Goal: Task Accomplishment & Management: Manage account settings

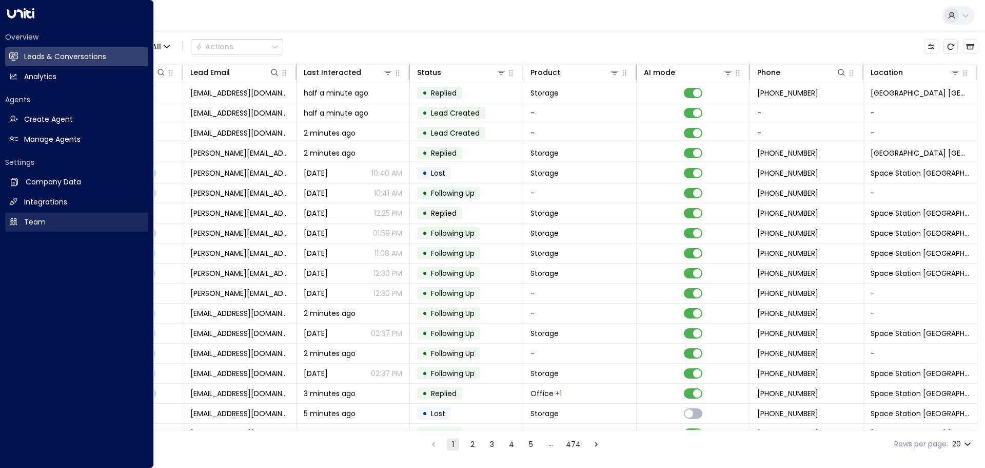
click at [43, 218] on h2 "Team" at bounding box center [35, 222] width 22 height 11
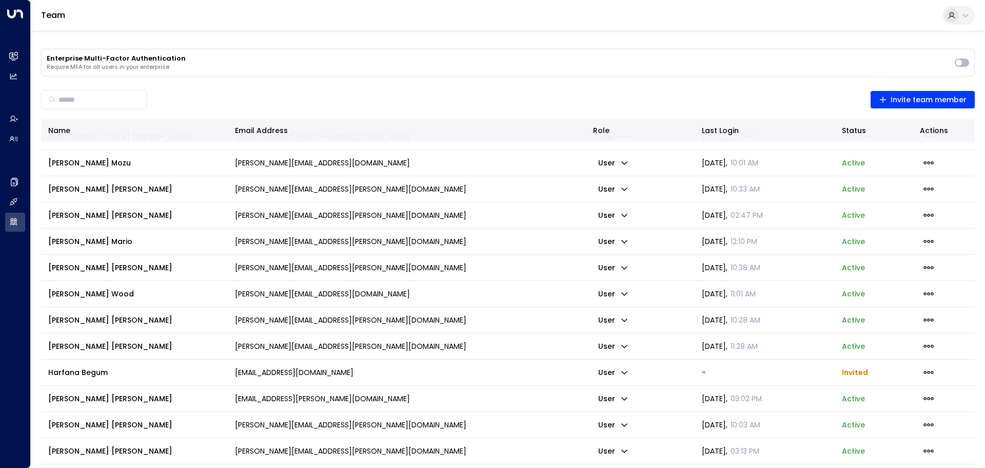
scroll to position [513, 0]
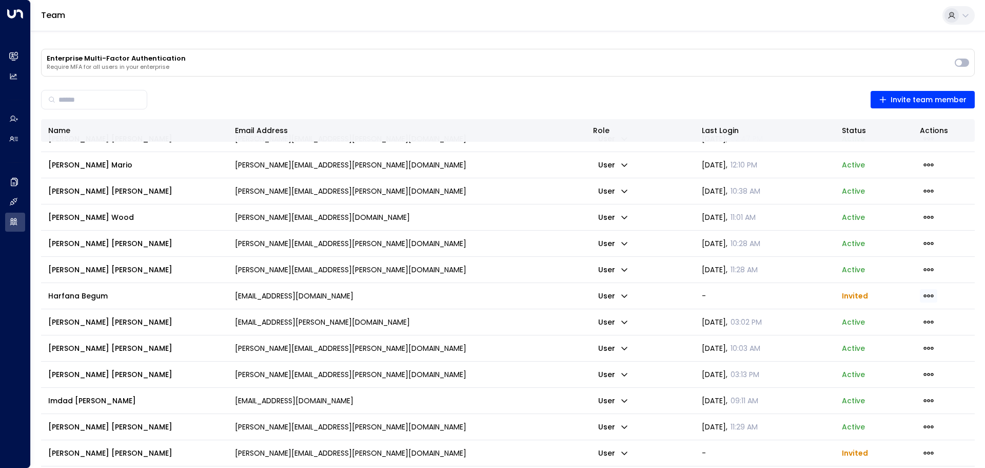
click at [926, 293] on icon "button" at bounding box center [928, 295] width 11 height 11
click at [892, 314] on span "Resend Invite" at bounding box center [892, 310] width 37 height 6
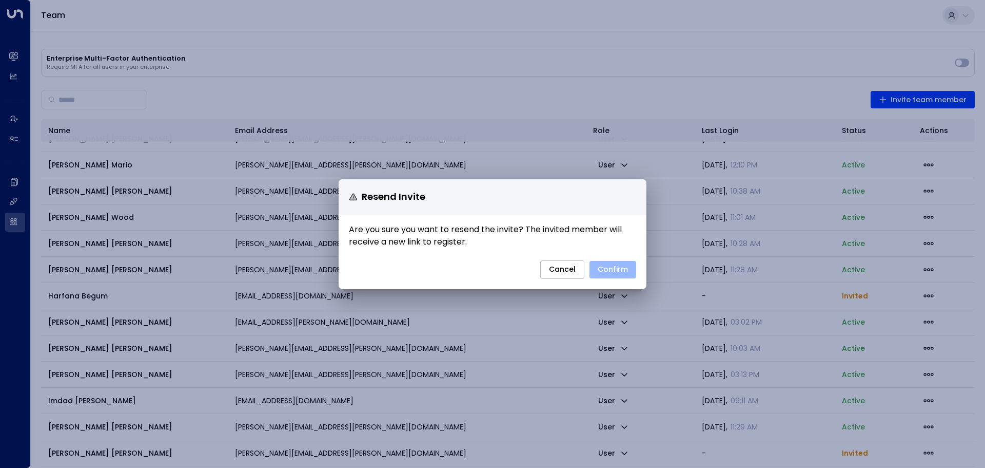
click at [612, 268] on button "Confirm" at bounding box center [613, 269] width 47 height 17
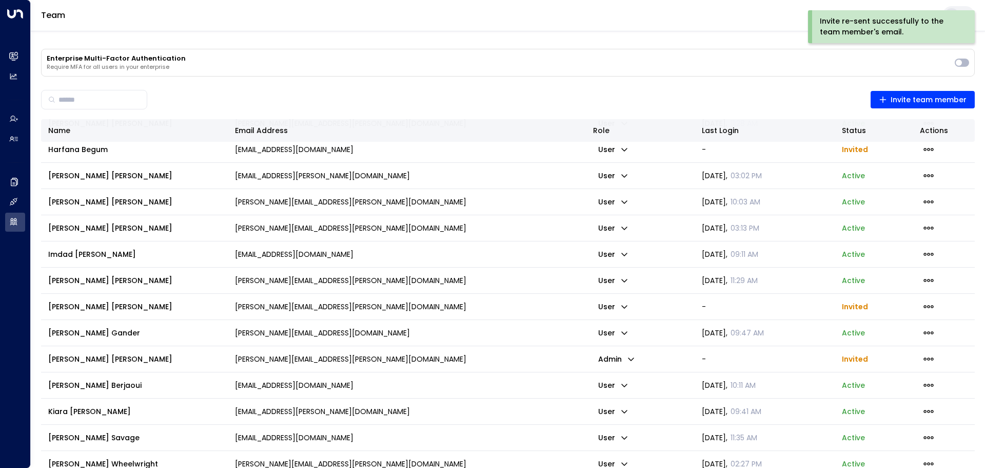
scroll to position [684, 0]
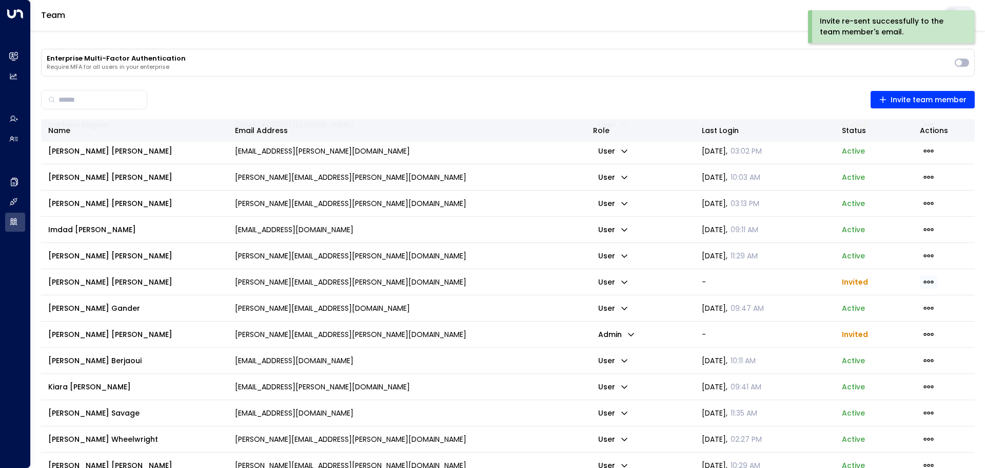
click at [932, 277] on span "button" at bounding box center [928, 281] width 17 height 13
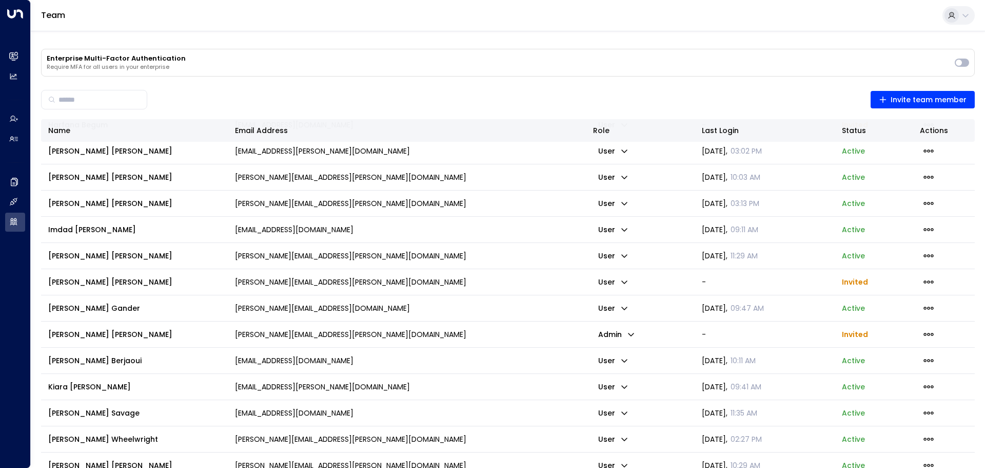
click at [893, 297] on span "Resend Invite" at bounding box center [892, 297] width 37 height 6
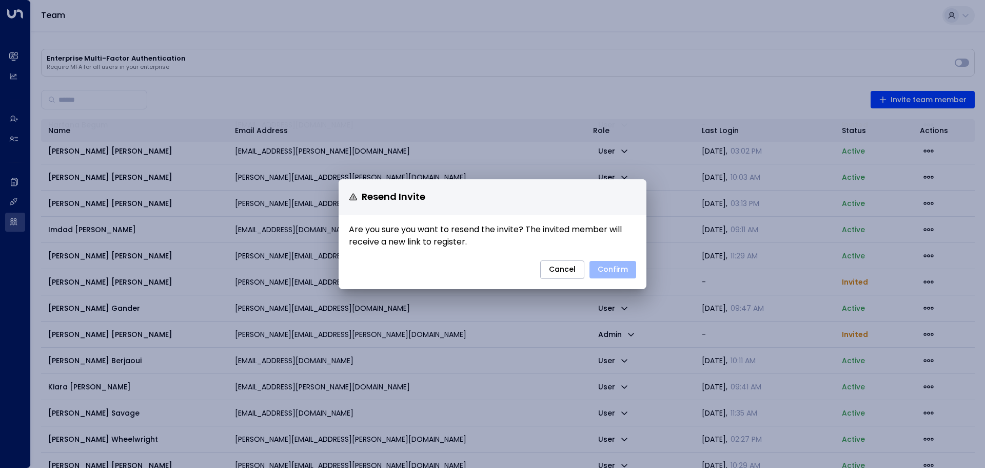
click at [609, 264] on button "Confirm" at bounding box center [613, 269] width 47 height 17
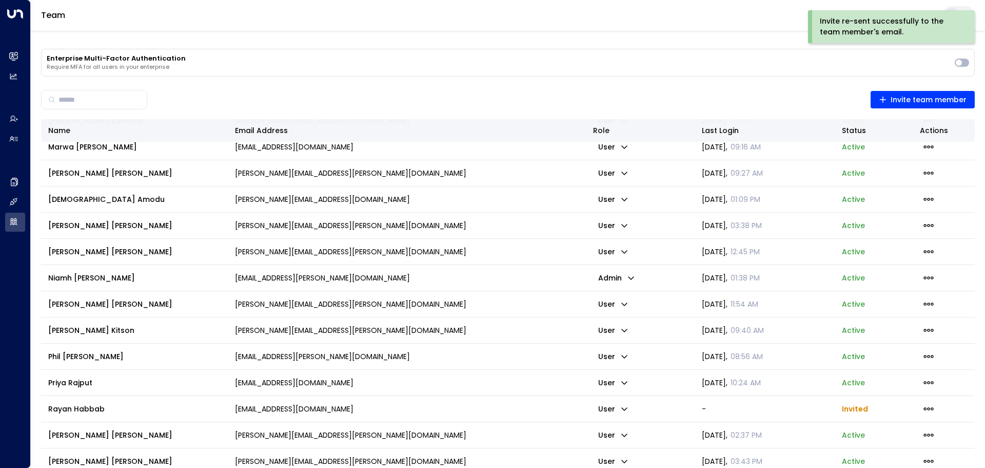
scroll to position [1336, 0]
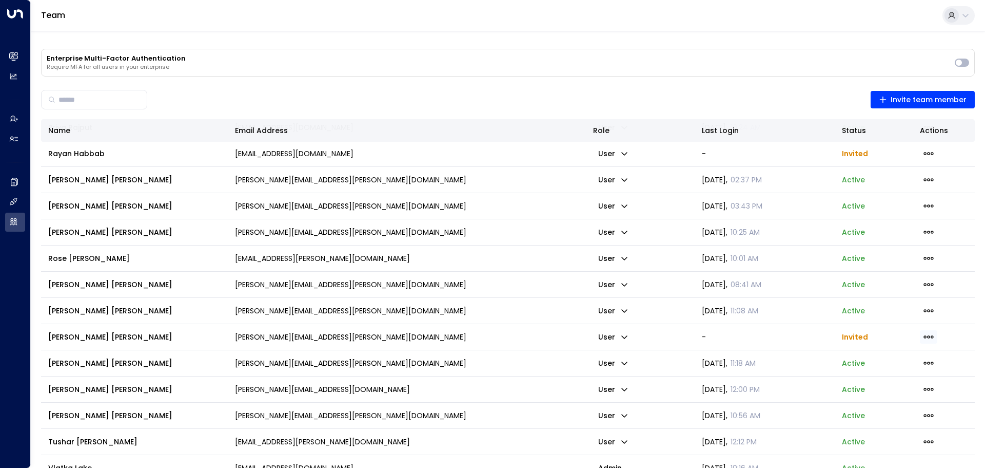
click at [924, 338] on icon "button" at bounding box center [929, 336] width 10 height 3
click at [894, 355] on span "Resend Invite" at bounding box center [892, 351] width 37 height 6
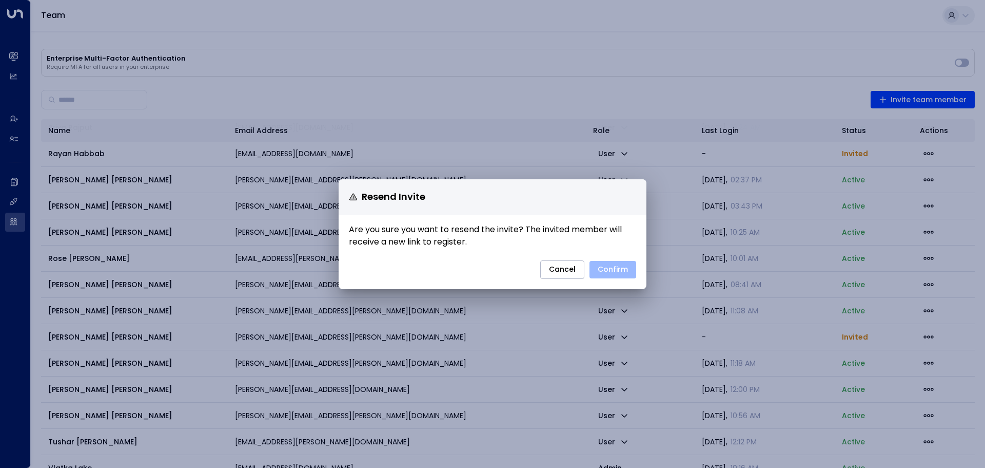
click at [619, 266] on button "Confirm" at bounding box center [613, 269] width 47 height 17
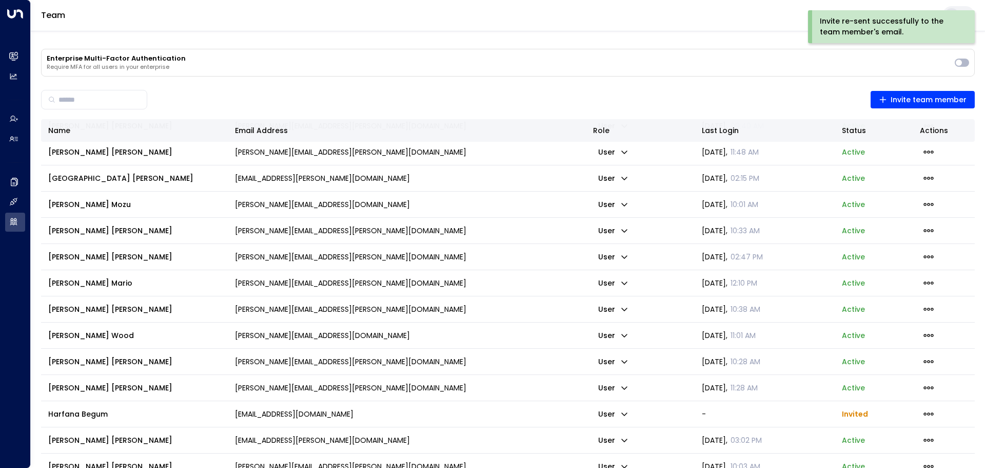
scroll to position [0, 0]
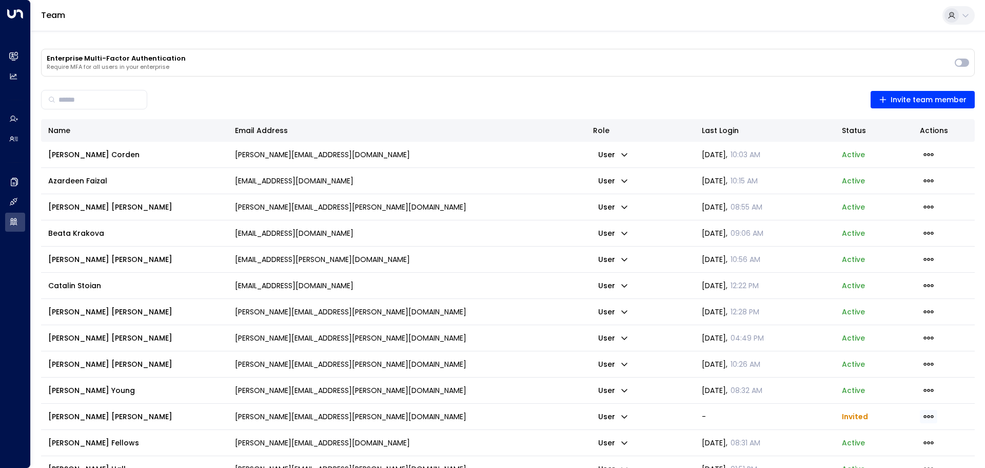
click at [923, 418] on icon "button" at bounding box center [928, 416] width 11 height 11
click at [894, 424] on span "Resend Invite" at bounding box center [898, 428] width 50 height 11
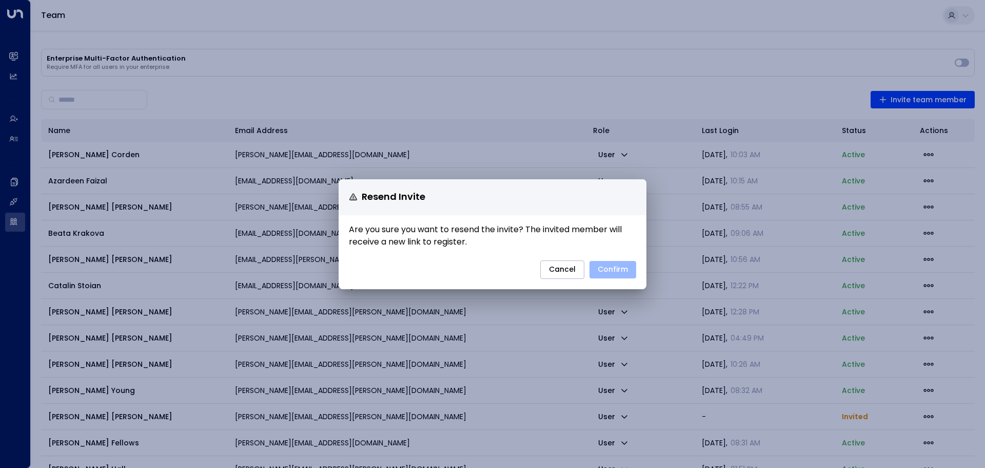
click at [607, 269] on button "Confirm" at bounding box center [613, 269] width 47 height 17
